Goal: Task Accomplishment & Management: Use online tool/utility

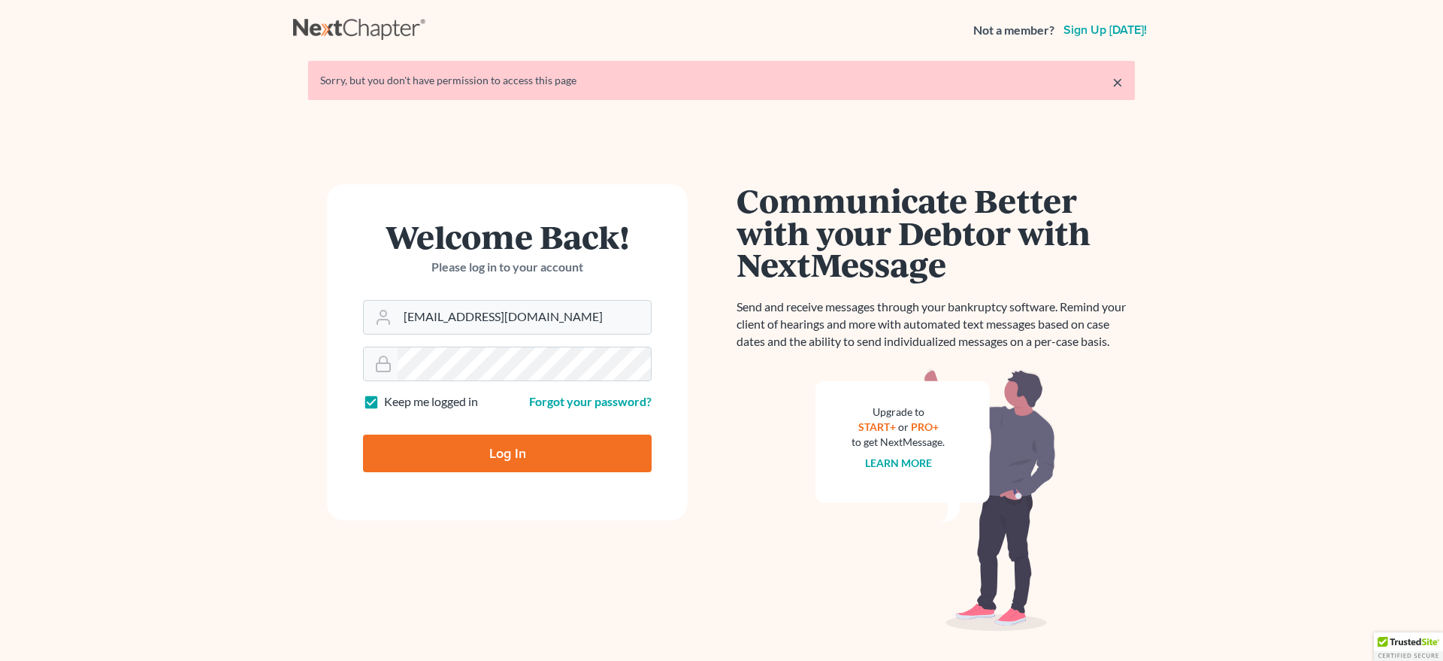
click at [440, 446] on input "Log In" at bounding box center [507, 453] width 289 height 38
type input "Thinking..."
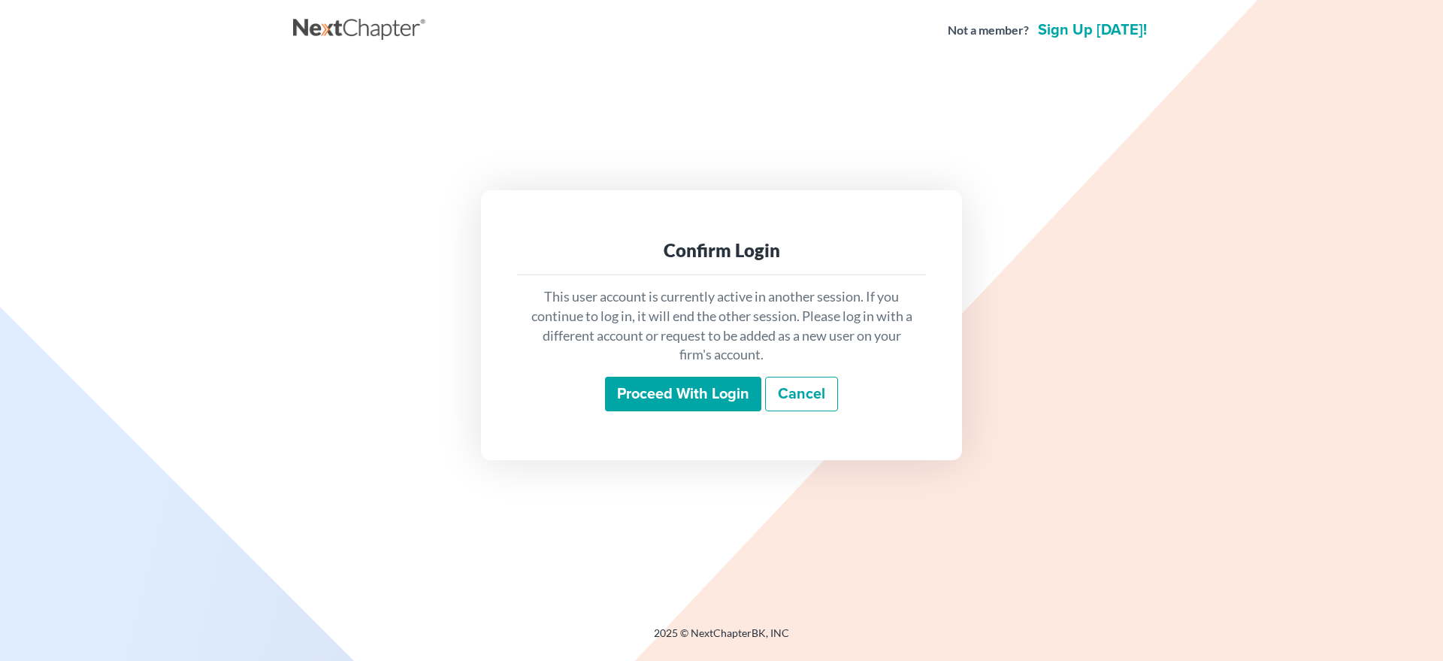
click at [648, 401] on input "Proceed with login" at bounding box center [683, 394] width 156 height 35
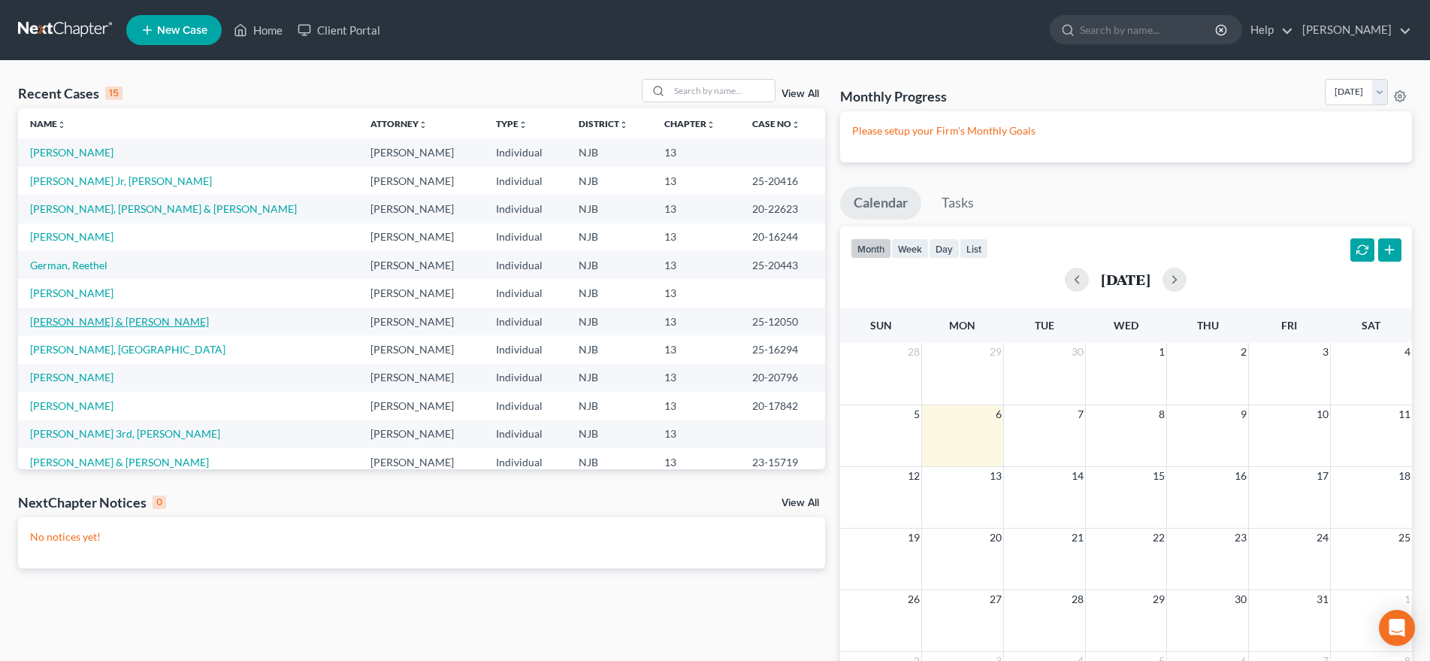
click at [135, 327] on link "Hignett, Joseph & Audrey" at bounding box center [119, 321] width 179 height 13
